Goal: Information Seeking & Learning: Check status

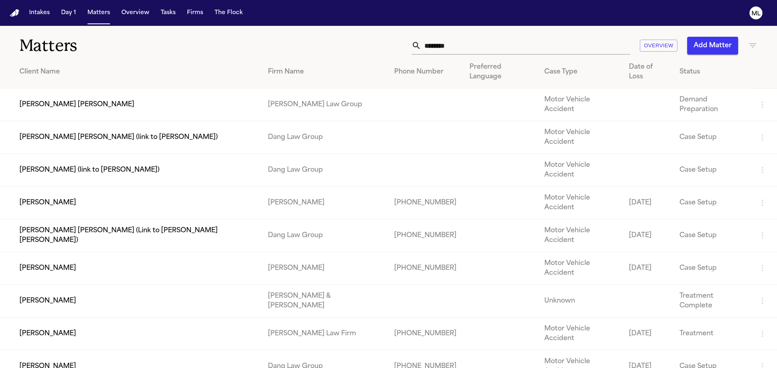
drag, startPoint x: 507, startPoint y: 49, endPoint x: 340, endPoint y: 41, distance: 167.6
click at [343, 40] on div "******** Overview Add Matter" at bounding box center [495, 46] width 523 height 18
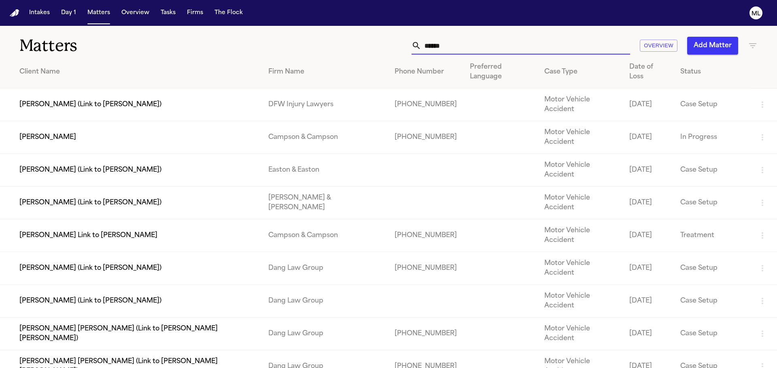
type input "******"
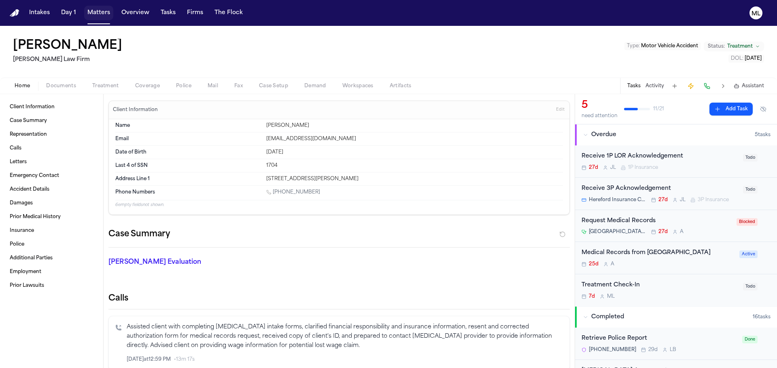
click at [96, 12] on button "Matters" at bounding box center [98, 13] width 29 height 15
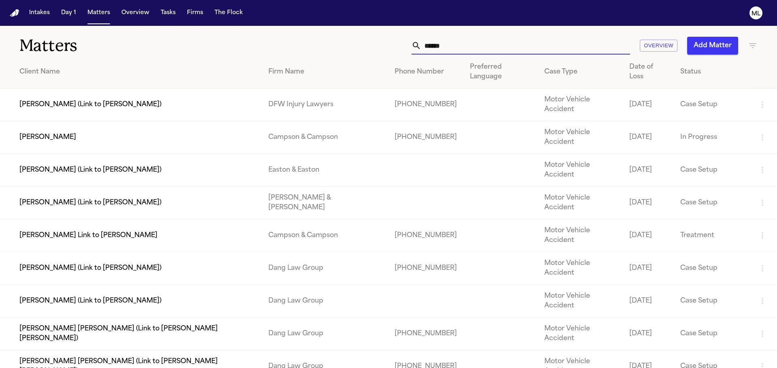
drag, startPoint x: 468, startPoint y: 45, endPoint x: 379, endPoint y: 39, distance: 88.8
click at [379, 41] on div "****** Overview Add Matter" at bounding box center [495, 46] width 523 height 18
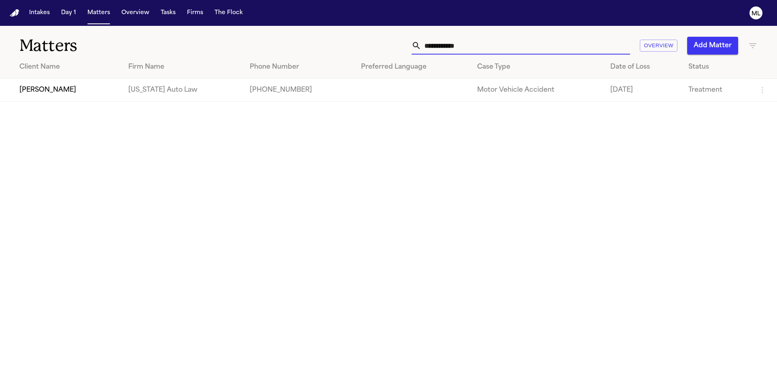
type input "**********"
click at [106, 91] on td "[PERSON_NAME]" at bounding box center [61, 90] width 122 height 23
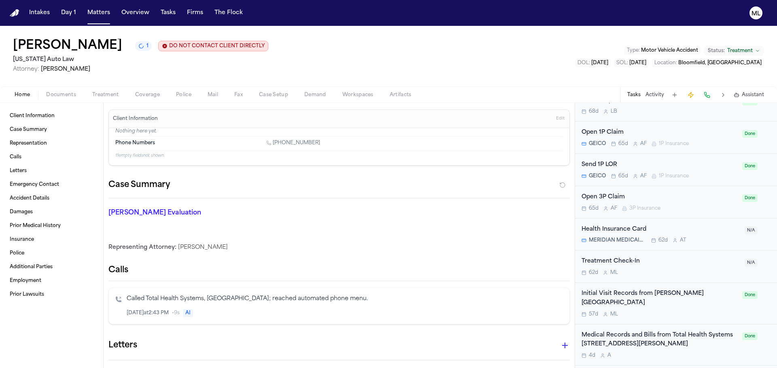
scroll to position [837, 0]
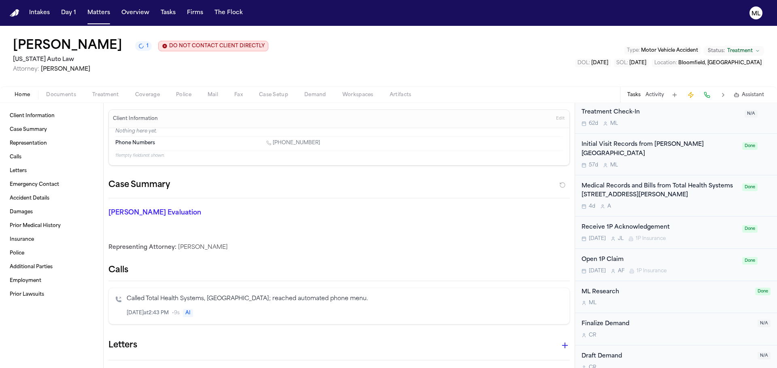
click at [716, 184] on div "Medical Records and Bills from Total Health Systems 43740 Garfield Rd., Clinton…" at bounding box center [659, 191] width 156 height 19
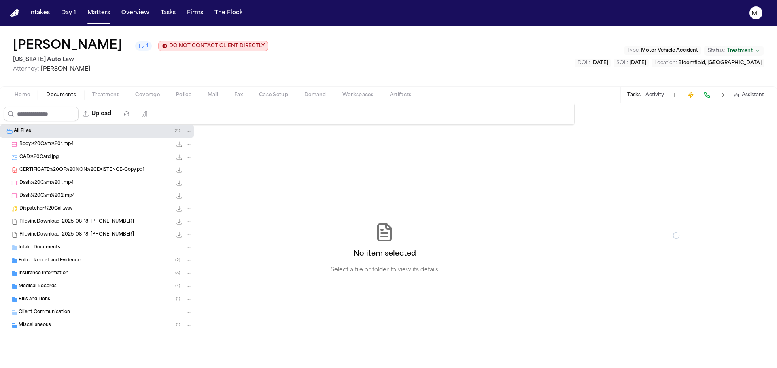
click at [73, 96] on span "Documents" at bounding box center [61, 95] width 30 height 6
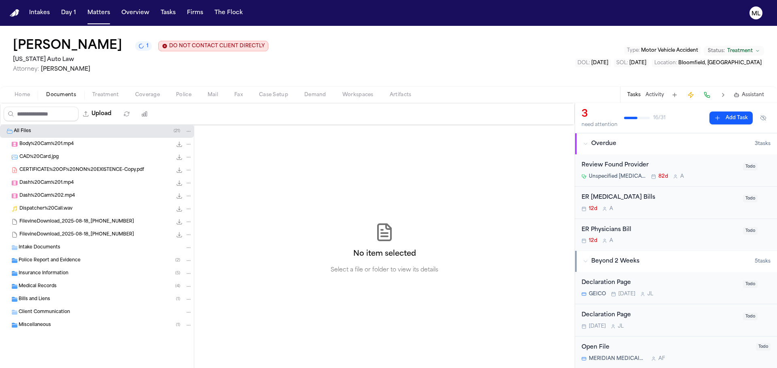
click at [81, 286] on div "Medical Records ( 4 )" at bounding box center [106, 286] width 174 height 7
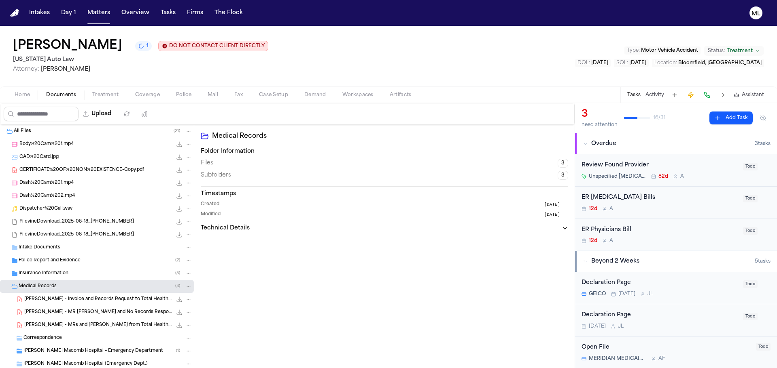
click at [114, 322] on span "T. Edwards - MRs and Bills from Total Health Systems - 5.2024 to 8.2025" at bounding box center [98, 325] width 148 height 7
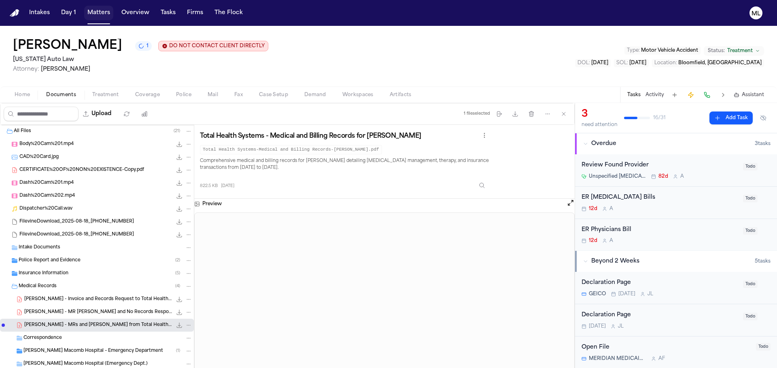
click at [87, 16] on button "Matters" at bounding box center [98, 13] width 29 height 15
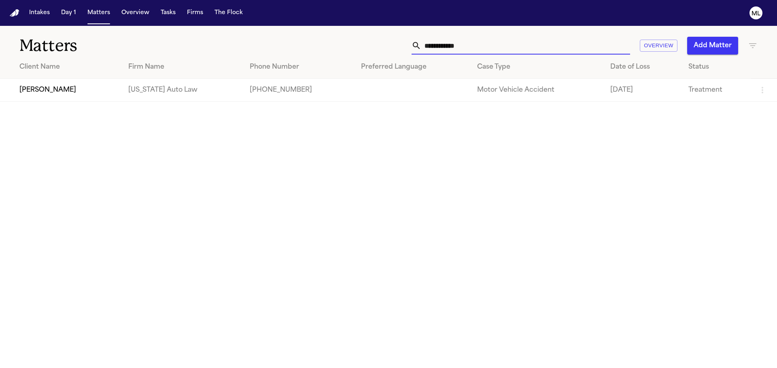
drag, startPoint x: 469, startPoint y: 43, endPoint x: 340, endPoint y: 29, distance: 129.8
click at [363, 37] on div "**********" at bounding box center [495, 46] width 523 height 18
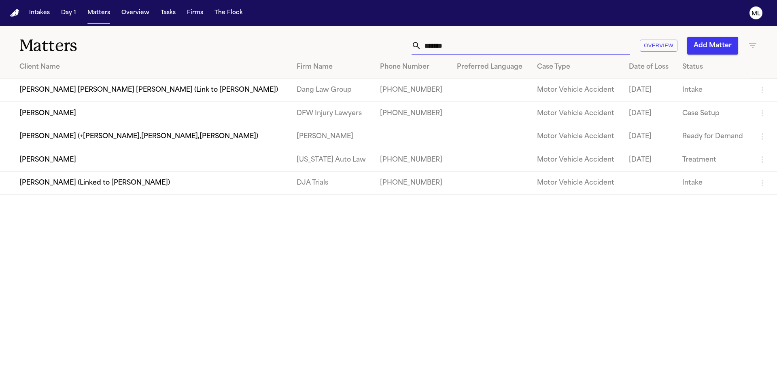
type input "*******"
click at [96, 159] on td "[PERSON_NAME]" at bounding box center [145, 159] width 290 height 23
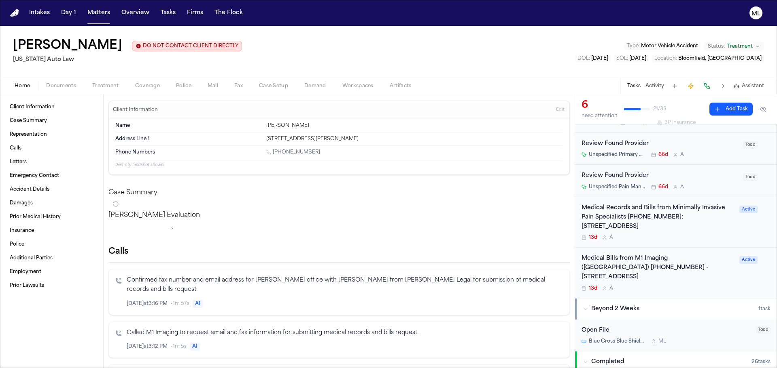
scroll to position [81, 0]
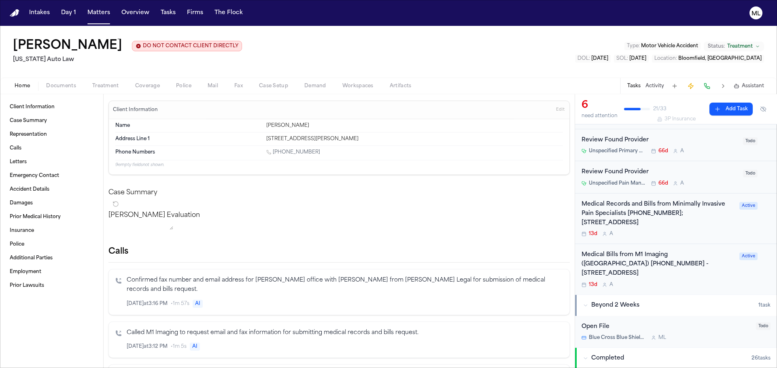
click at [707, 226] on div "Medical Records and Bills from Minimally Invasive Pain Specialists [PHONE_NUMBE…" at bounding box center [657, 214] width 153 height 28
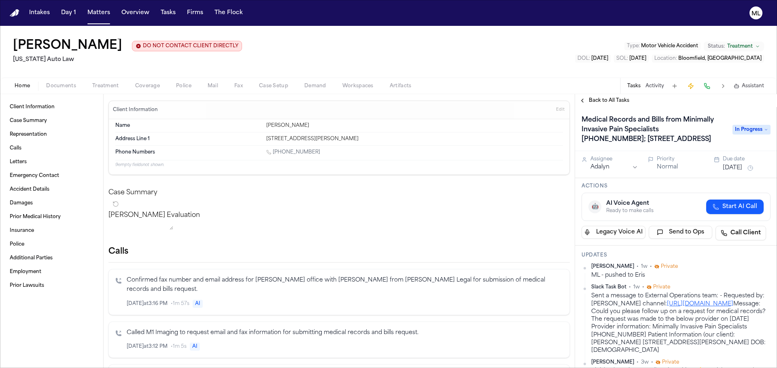
click at [603, 98] on span "Back to All Tasks" at bounding box center [608, 100] width 40 height 6
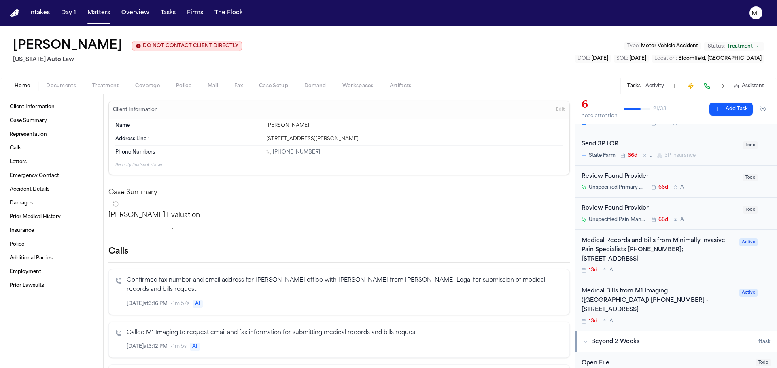
scroll to position [121, 0]
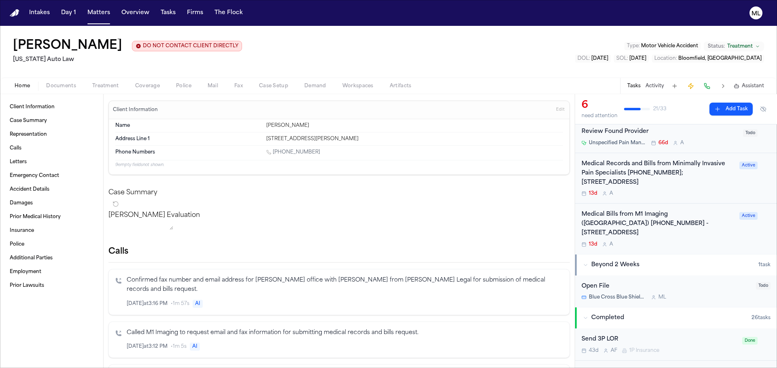
click at [721, 235] on div "Medical Bills from M1 Imaging ([GEOGRAPHIC_DATA]) [PHONE_NUMBER] - [STREET_ADDR…" at bounding box center [657, 224] width 153 height 28
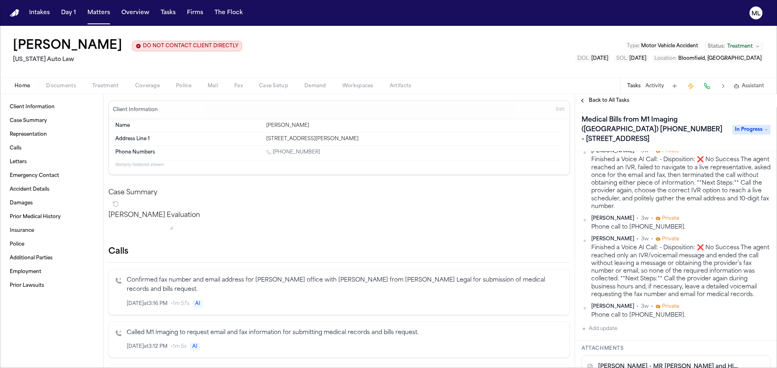
scroll to position [324, 0]
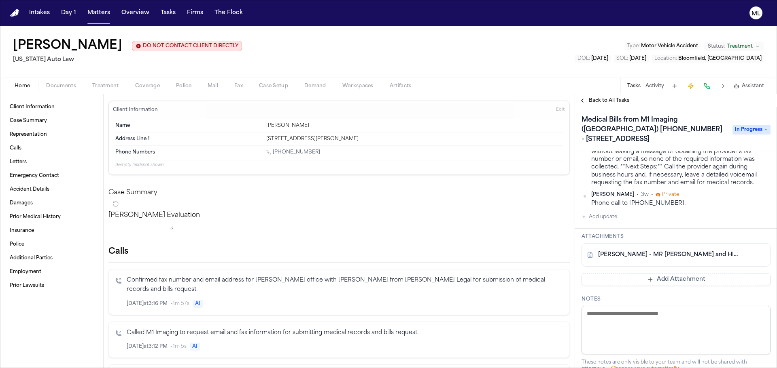
click at [607, 222] on button "Add update" at bounding box center [599, 217] width 36 height 10
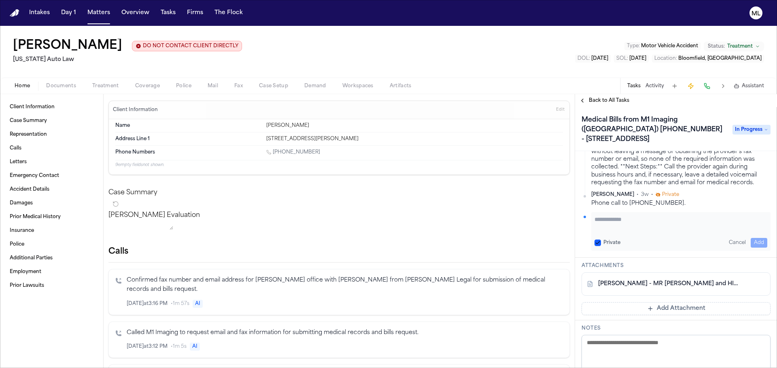
click at [611, 222] on div "Private Cancel Add" at bounding box center [680, 231] width 179 height 39
click at [618, 231] on textarea "Add your update" at bounding box center [680, 224] width 173 height 16
paste textarea "**********"
type textarea "**********"
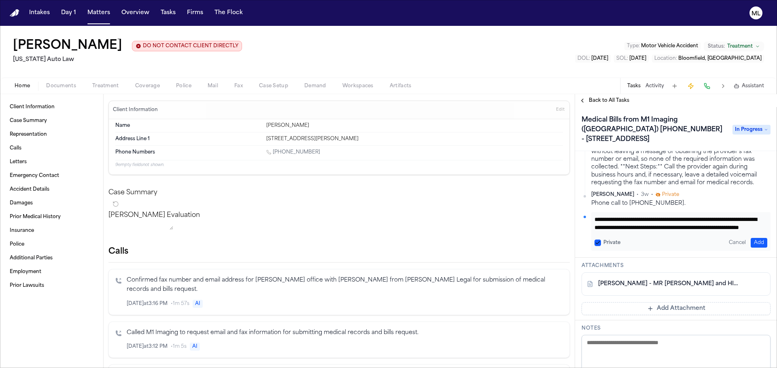
click at [755, 248] on button "Add" at bounding box center [758, 243] width 17 height 10
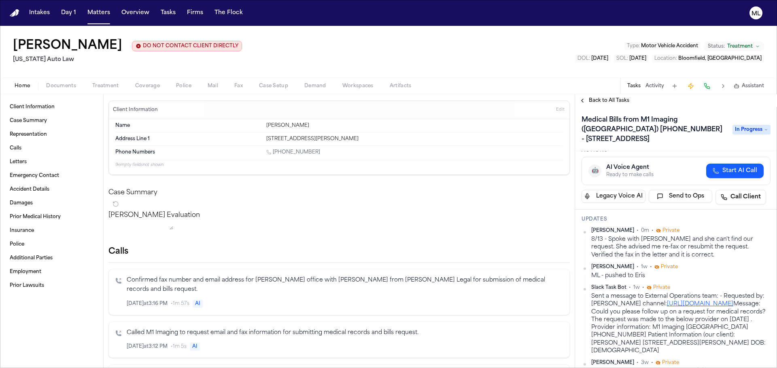
scroll to position [0, 0]
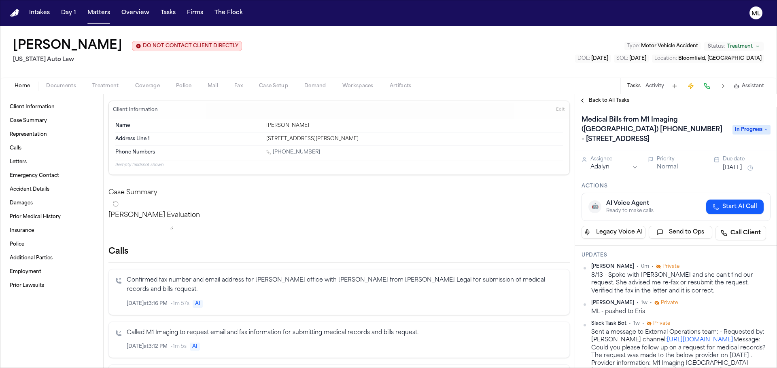
click at [742, 167] on button "[DATE]" at bounding box center [731, 168] width 19 height 8
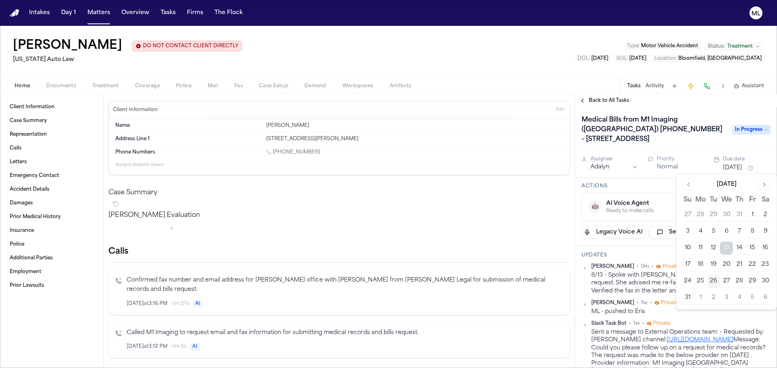
click at [738, 281] on button "28" at bounding box center [738, 281] width 13 height 13
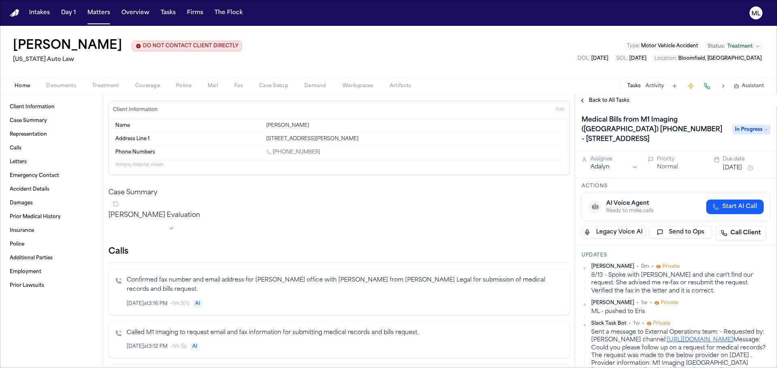
click at [599, 99] on span "Back to All Tasks" at bounding box center [608, 100] width 40 height 6
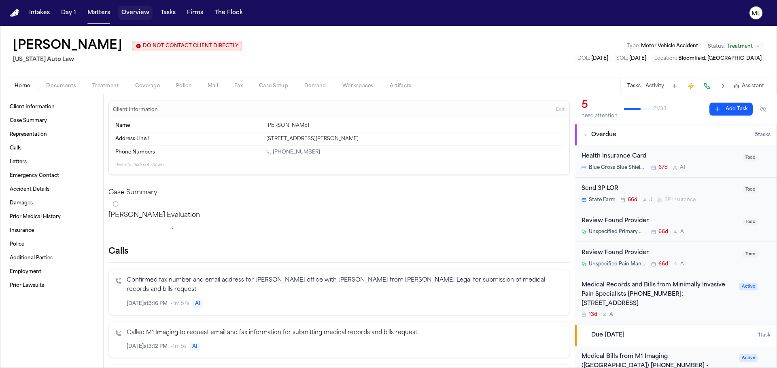
click at [101, 10] on button "Matters" at bounding box center [98, 13] width 29 height 15
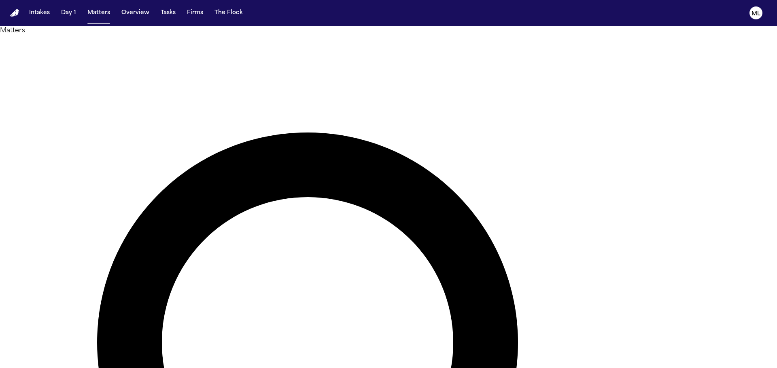
type input "**********"
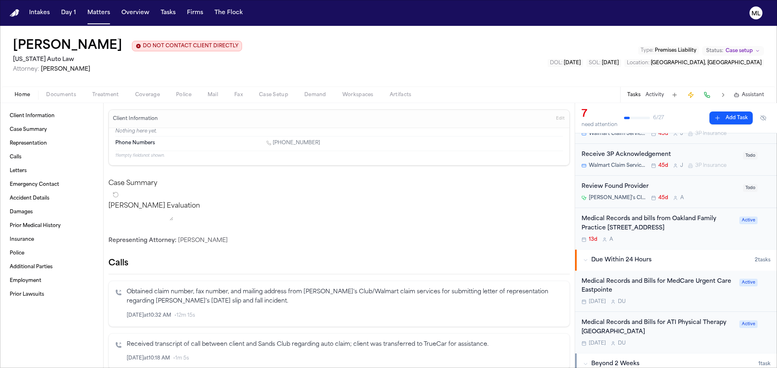
scroll to position [81, 0]
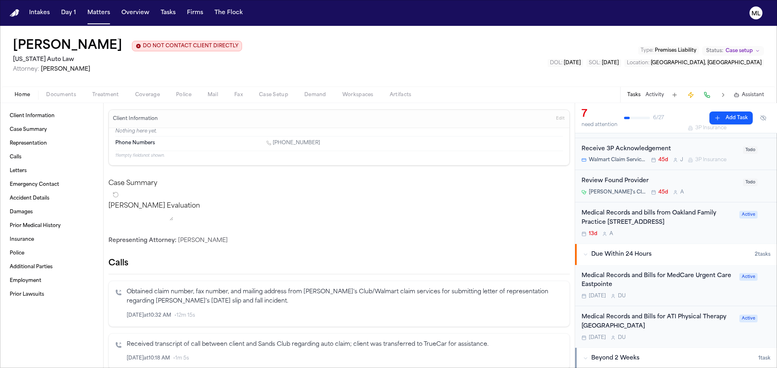
click at [705, 228] on div "Medical Records and bills from Oakland Family Practice [STREET_ADDRESS]" at bounding box center [657, 218] width 153 height 19
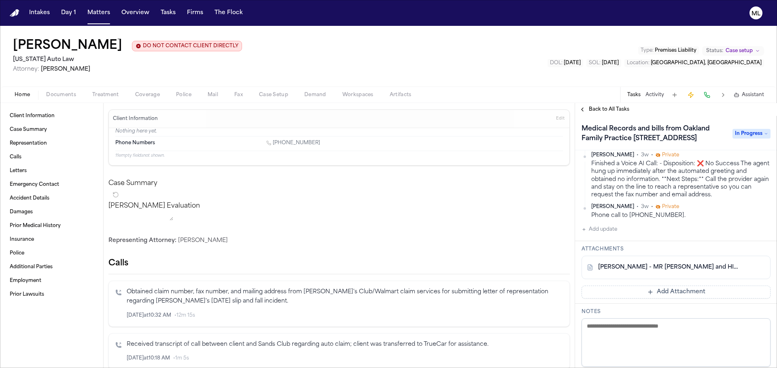
scroll to position [202, 0]
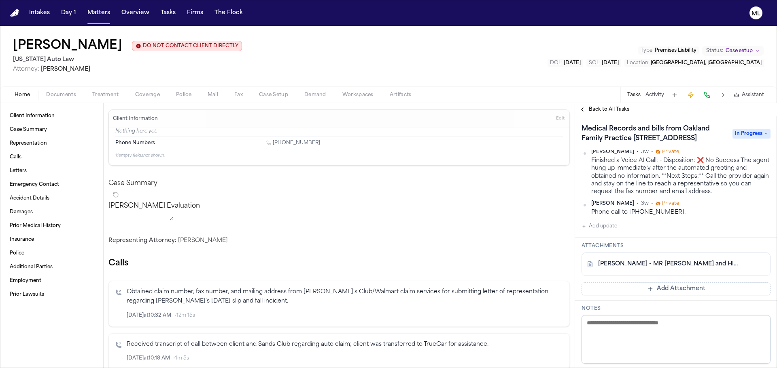
click at [607, 231] on button "Add update" at bounding box center [599, 227] width 36 height 10
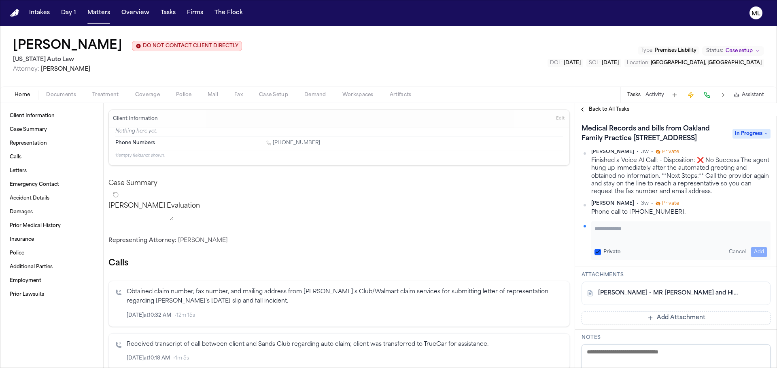
click at [612, 241] on textarea "Add your update" at bounding box center [680, 233] width 173 height 16
paste textarea "**********"
type textarea "**********"
click at [746, 138] on span "In Progress" at bounding box center [751, 134] width 38 height 10
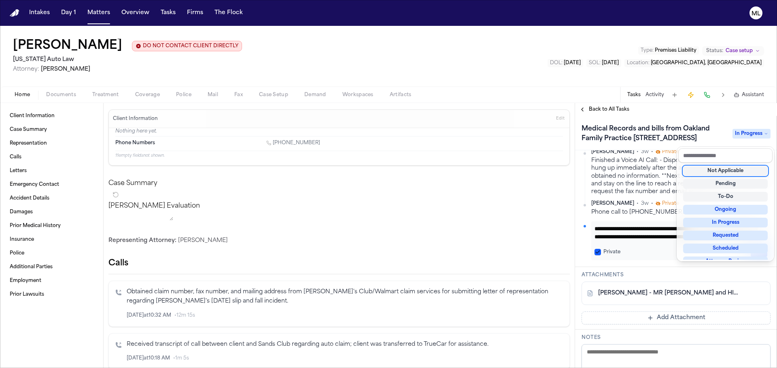
click at [746, 138] on span "In Progress" at bounding box center [751, 134] width 38 height 10
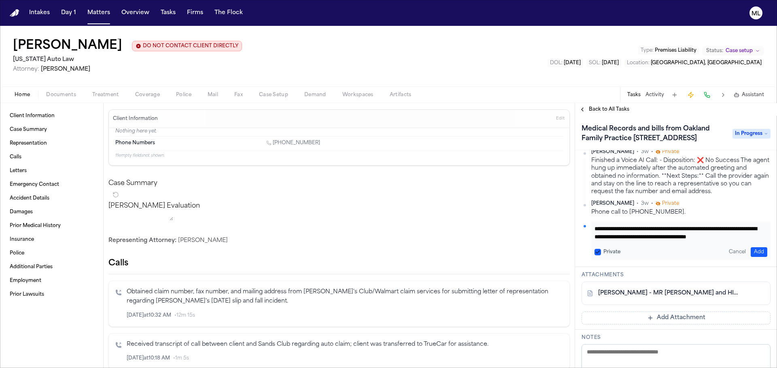
click at [745, 118] on div "Medical Records and bills from Oakland Family Practice [STREET_ADDRESS] In Prog…" at bounding box center [676, 133] width 202 height 34
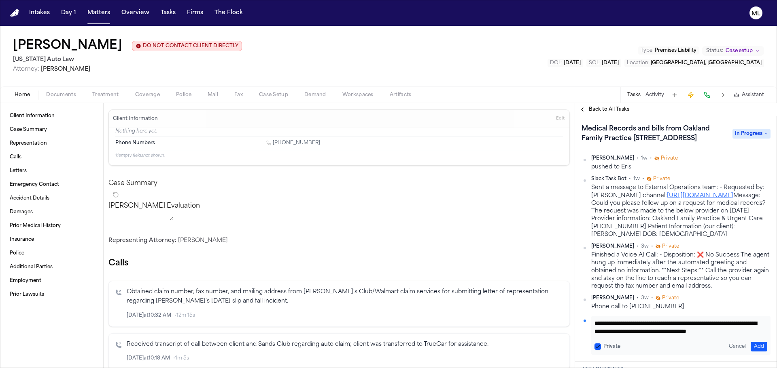
scroll to position [0, 0]
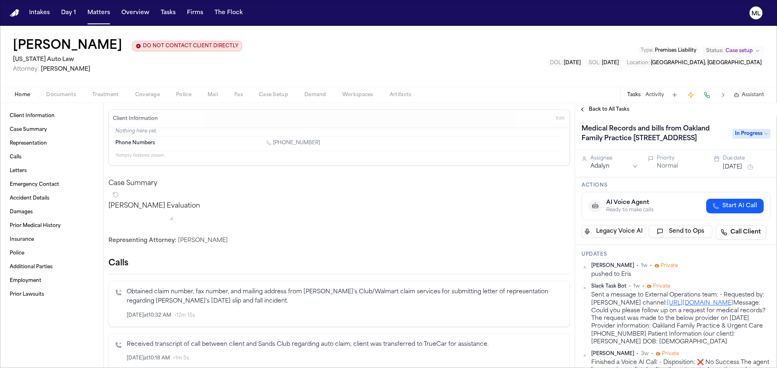
click at [728, 171] on button "[DATE]" at bounding box center [731, 167] width 19 height 8
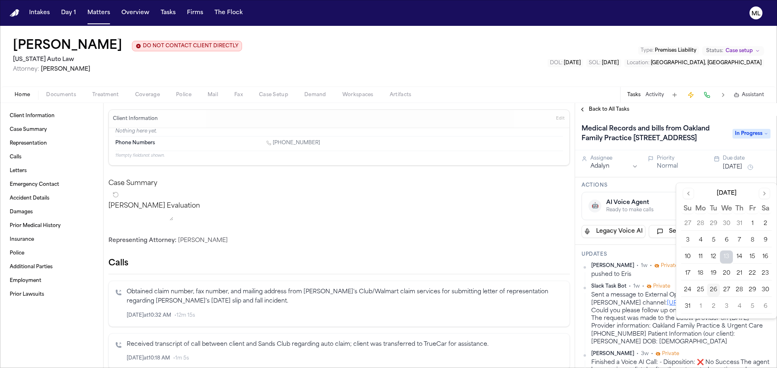
click at [740, 286] on button "28" at bounding box center [738, 290] width 13 height 13
click at [603, 108] on span "Back to All Tasks" at bounding box center [608, 109] width 40 height 6
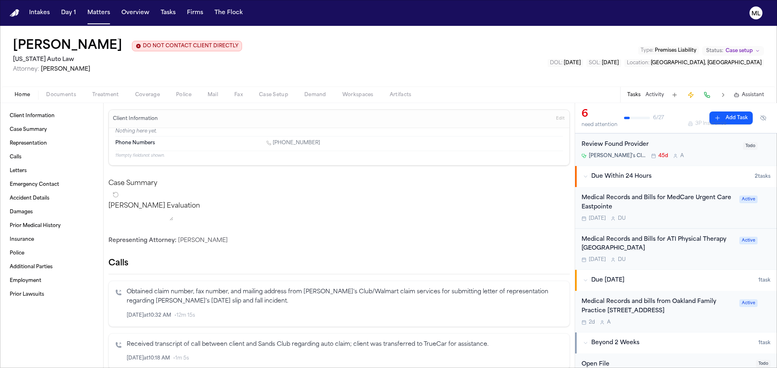
scroll to position [121, 0]
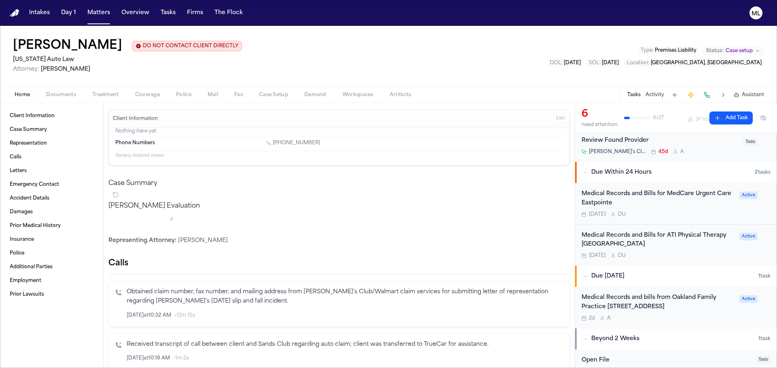
click at [681, 204] on div "Medical Records and Bills for MedCare Urgent Care Eastpointe" at bounding box center [657, 199] width 153 height 19
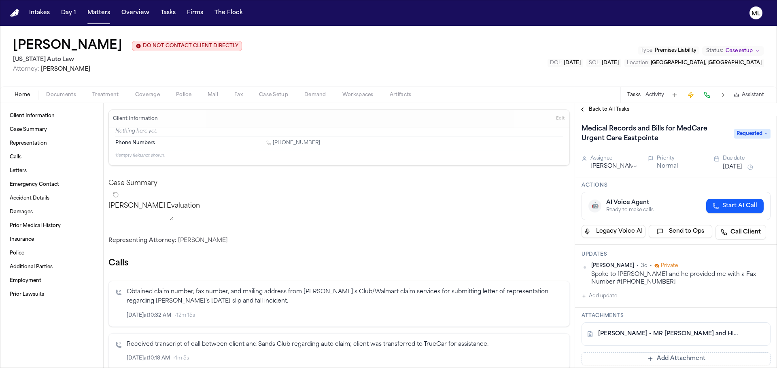
click at [601, 110] on span "Back to All Tasks" at bounding box center [608, 109] width 40 height 6
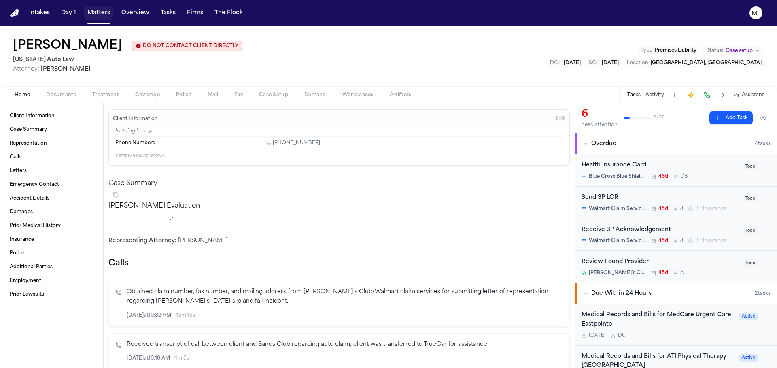
click at [97, 12] on button "Matters" at bounding box center [98, 13] width 29 height 15
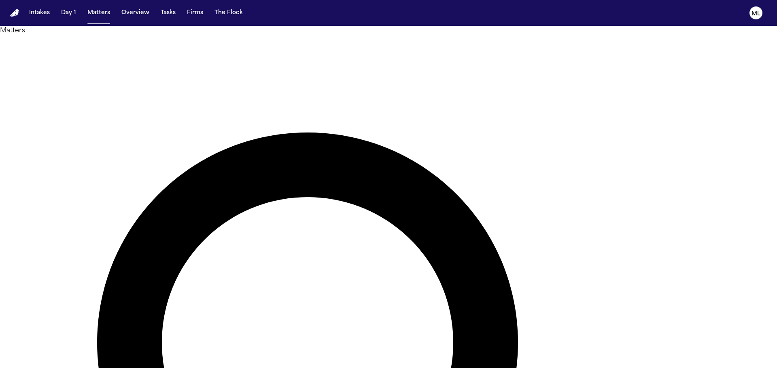
drag, startPoint x: 408, startPoint y: 44, endPoint x: 351, endPoint y: 42, distance: 57.1
type input "*******"
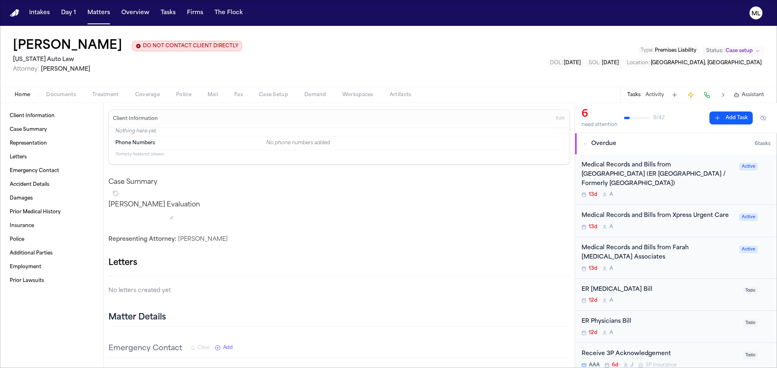
click at [726, 186] on div "Medical Records and Bills from [GEOGRAPHIC_DATA] (ER [GEOGRAPHIC_DATA] / Former…" at bounding box center [657, 175] width 153 height 28
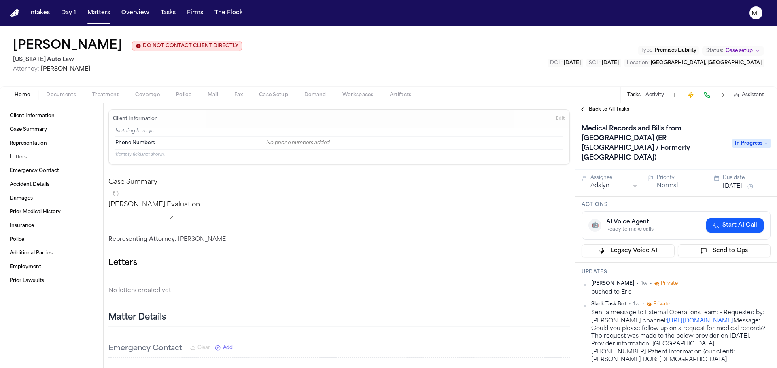
click at [608, 110] on span "Back to All Tasks" at bounding box center [608, 109] width 40 height 6
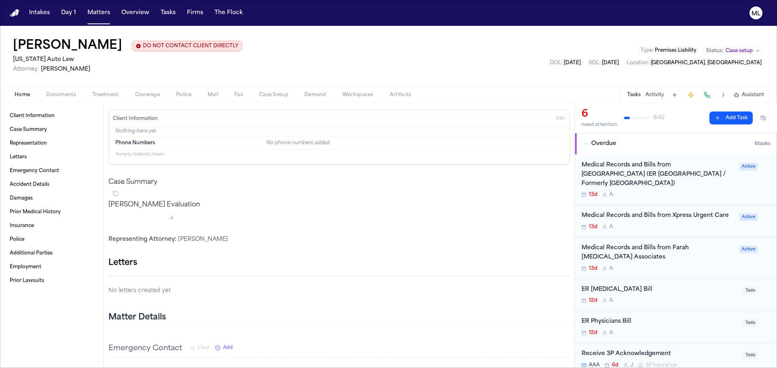
click at [662, 265] on div "Medical Records and Bills from Farah [MEDICAL_DATA] Associates 13d A" at bounding box center [657, 258] width 153 height 28
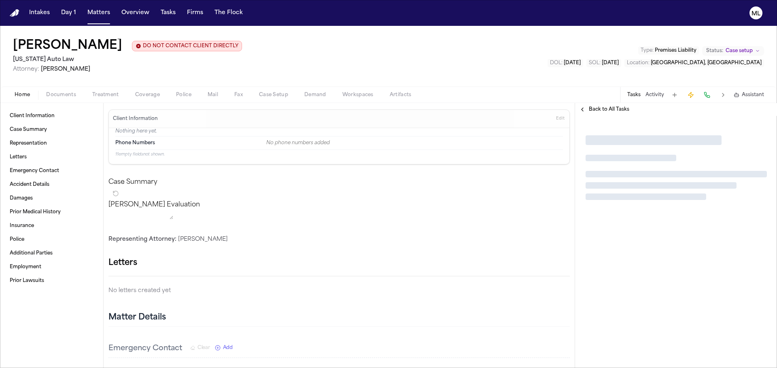
click at [662, 265] on div at bounding box center [676, 242] width 202 height 252
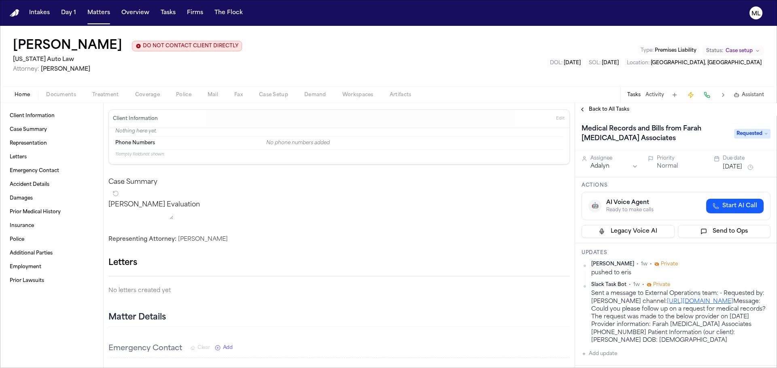
click at [599, 111] on span "Back to All Tasks" at bounding box center [608, 109] width 40 height 6
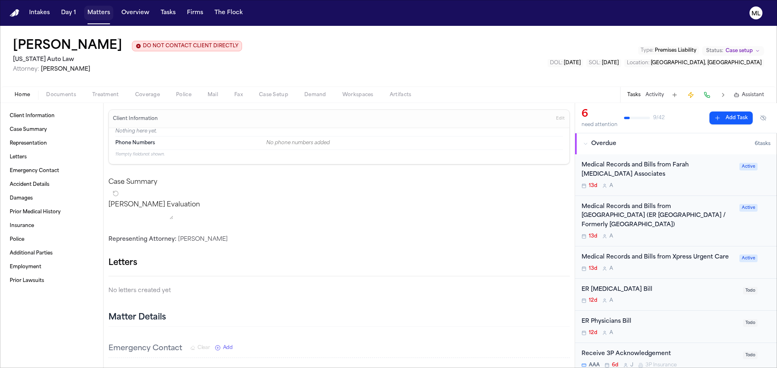
click at [97, 13] on button "Matters" at bounding box center [98, 13] width 29 height 15
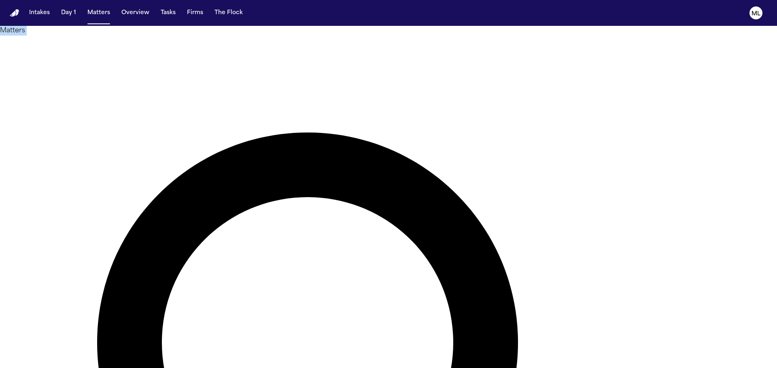
drag, startPoint x: 353, startPoint y: 54, endPoint x: 346, endPoint y: 54, distance: 6.5
type input "****"
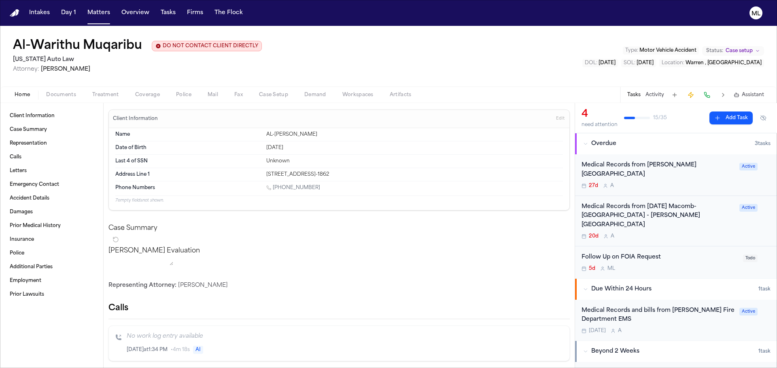
click at [698, 180] on div "Medical Records from [PERSON_NAME][GEOGRAPHIC_DATA] 27d A Active" at bounding box center [676, 175] width 202 height 42
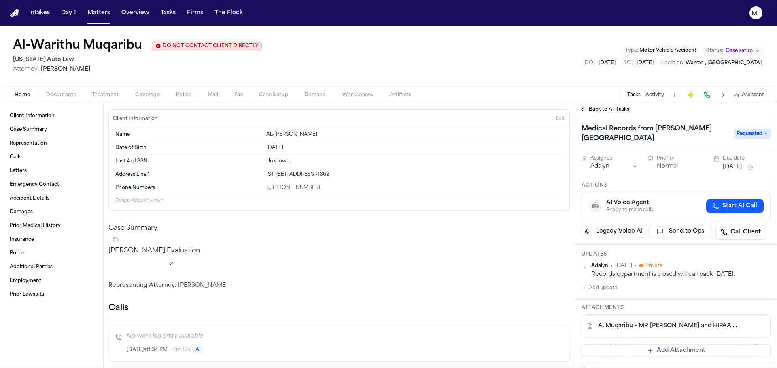
click at [678, 322] on link "A. Muqaribu - MR [PERSON_NAME] and HIPAA Auth to [PERSON_NAME][GEOGRAPHIC_DATA]…" at bounding box center [668, 326] width 140 height 8
click at [665, 322] on link "A. Muqaribu - MR [PERSON_NAME] and HIPAA Auth to [PERSON_NAME][GEOGRAPHIC_DATA]…" at bounding box center [668, 326] width 140 height 8
